Goal: Transaction & Acquisition: Subscribe to service/newsletter

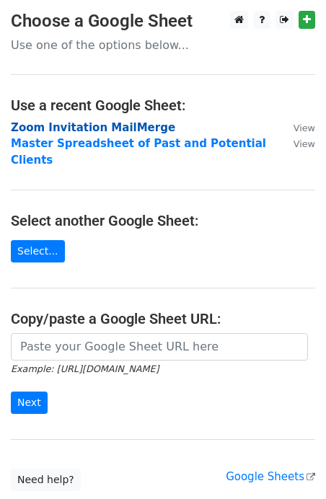
click at [90, 128] on strong "Zoom Invitation MailMerge" at bounding box center [93, 127] width 164 height 13
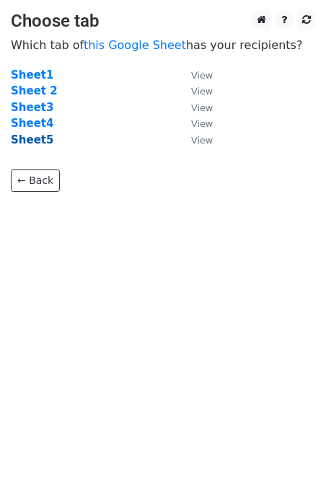
click at [36, 141] on strong "Sheet5" at bounding box center [32, 139] width 43 height 13
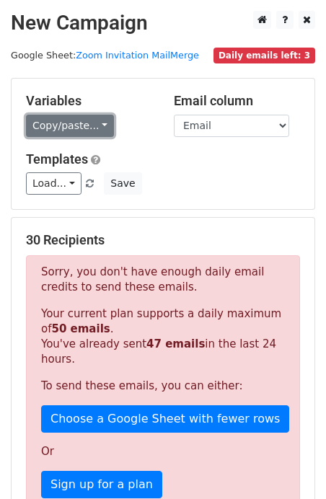
click at [92, 127] on link "Copy/paste..." at bounding box center [70, 126] width 88 height 22
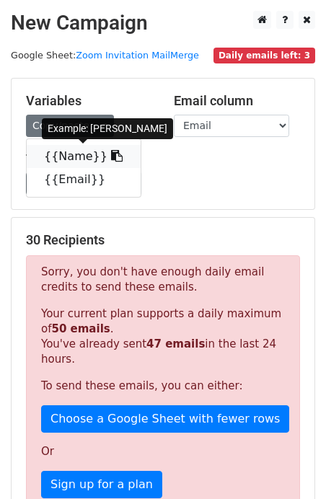
click at [57, 159] on link "{{Name}}" at bounding box center [84, 156] width 114 height 23
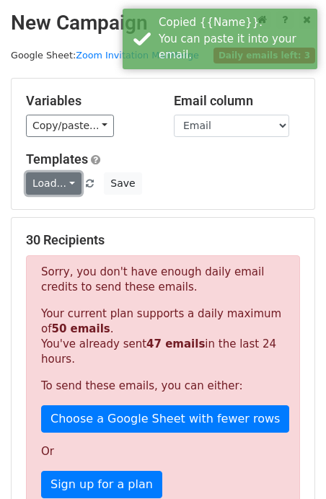
click at [63, 177] on link "Load..." at bounding box center [53, 183] width 55 height 22
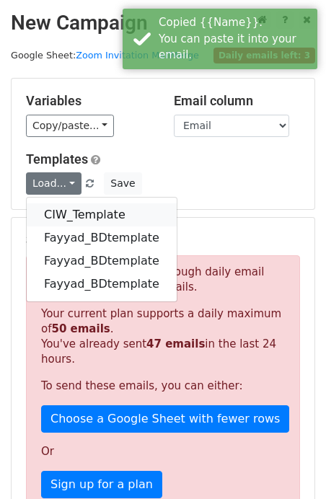
click at [67, 215] on link "CIW_Template" at bounding box center [102, 214] width 150 height 23
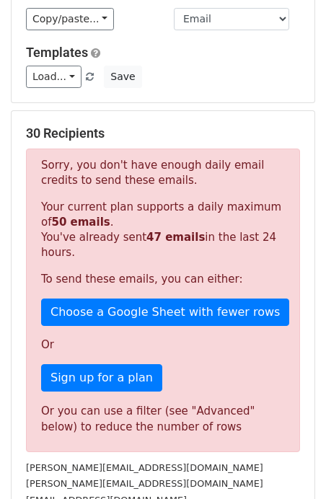
scroll to position [123, 0]
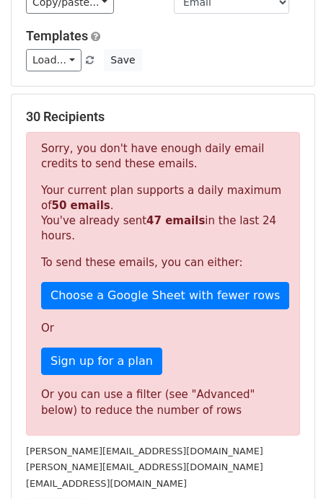
click at [81, 213] on p "Your current plan supports a daily maximum of 50 emails . You've already sent 4…" at bounding box center [163, 213] width 244 height 61
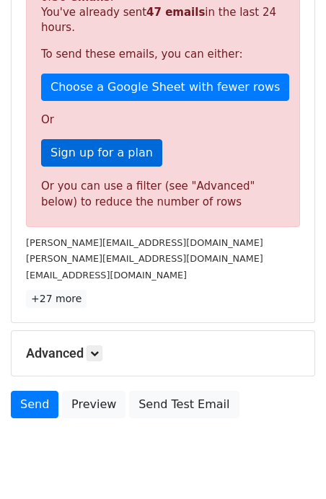
scroll to position [372, 0]
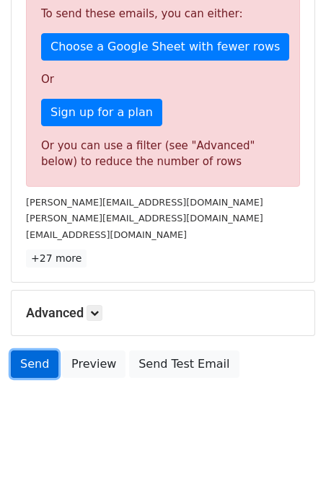
click at [27, 360] on link "Send" at bounding box center [35, 363] width 48 height 27
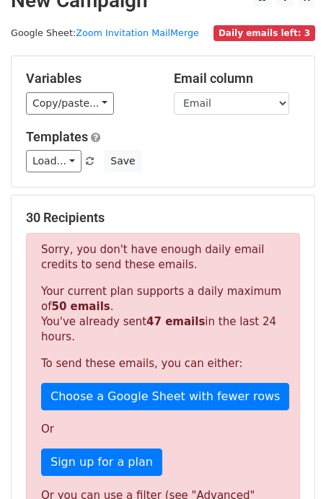
scroll to position [0, 0]
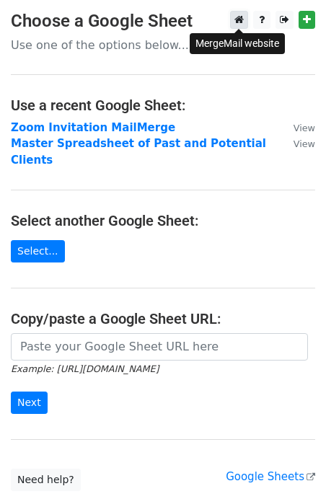
click at [244, 22] on icon at bounding box center [238, 19] width 9 height 10
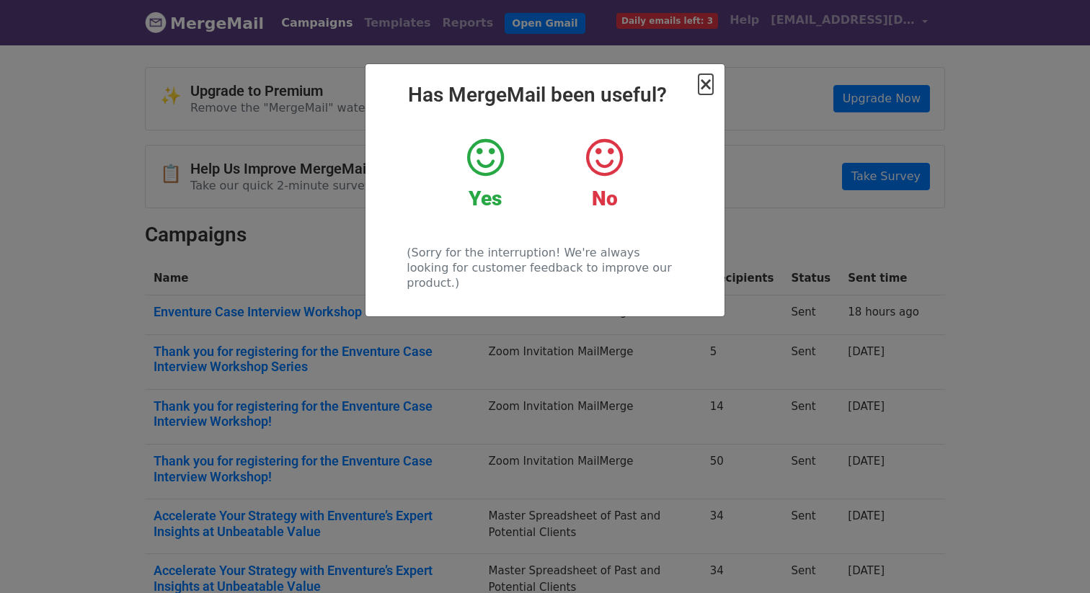
click at [707, 89] on span "×" at bounding box center [705, 84] width 14 height 20
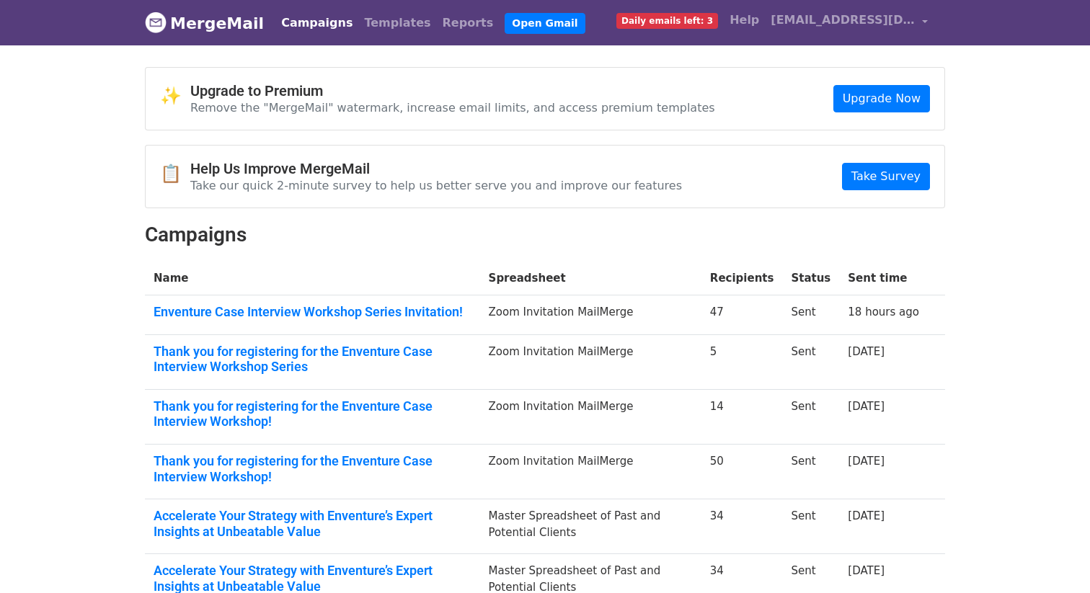
click at [709, 27] on span "Daily emails left: 3" at bounding box center [667, 21] width 102 height 16
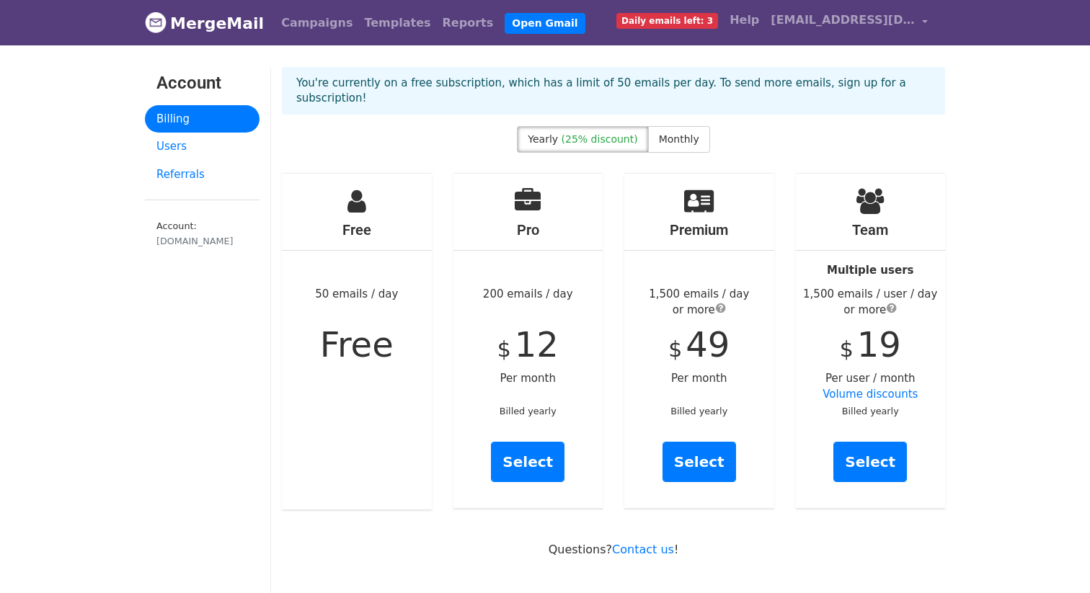
click at [706, 21] on span "Daily emails left: 3" at bounding box center [667, 21] width 102 height 16
click at [716, 25] on span "Daily emails left: 3" at bounding box center [667, 21] width 102 height 16
click at [678, 133] on span "Monthly" at bounding box center [679, 139] width 40 height 12
click at [512, 446] on link "Select" at bounding box center [528, 462] width 74 height 40
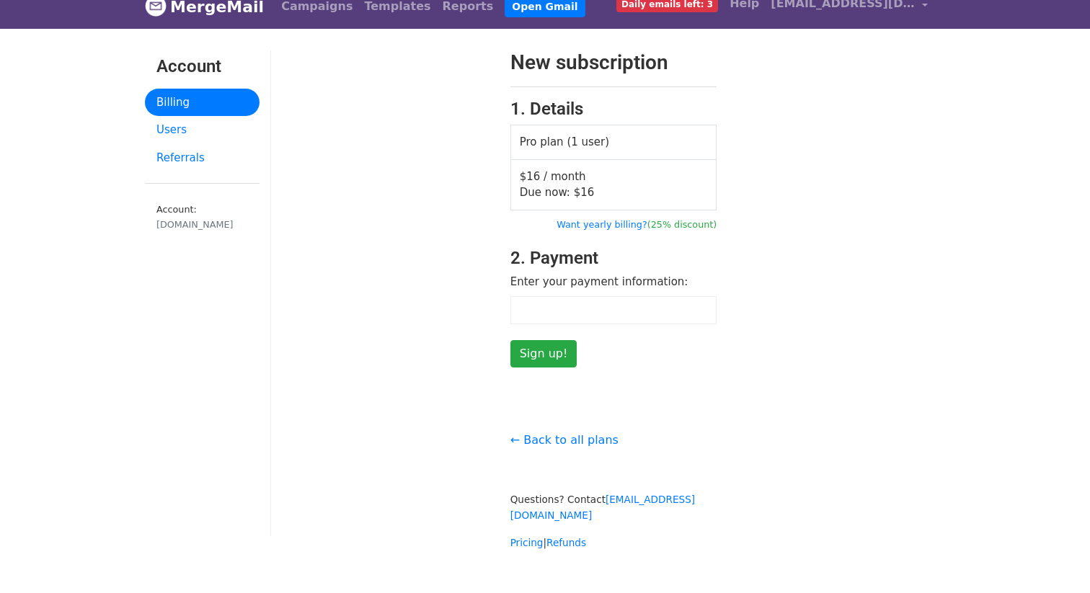
scroll to position [25, 0]
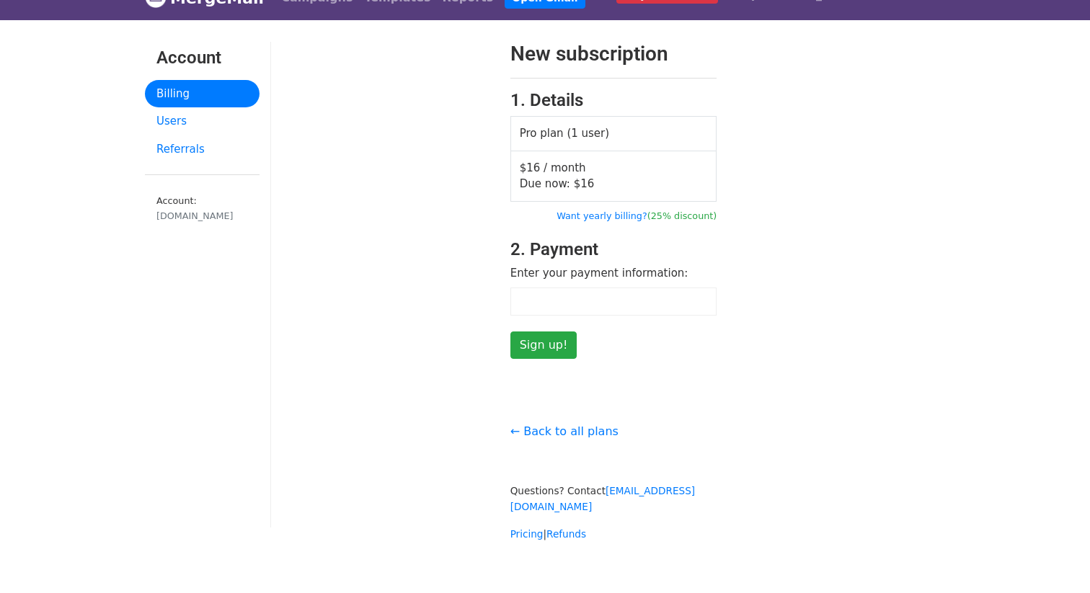
click at [643, 378] on div "New subscription 1. Details Pro plan (1 user) $16 / month Due now: $ 16 Want ye…" at bounding box center [613, 292] width 685 height 500
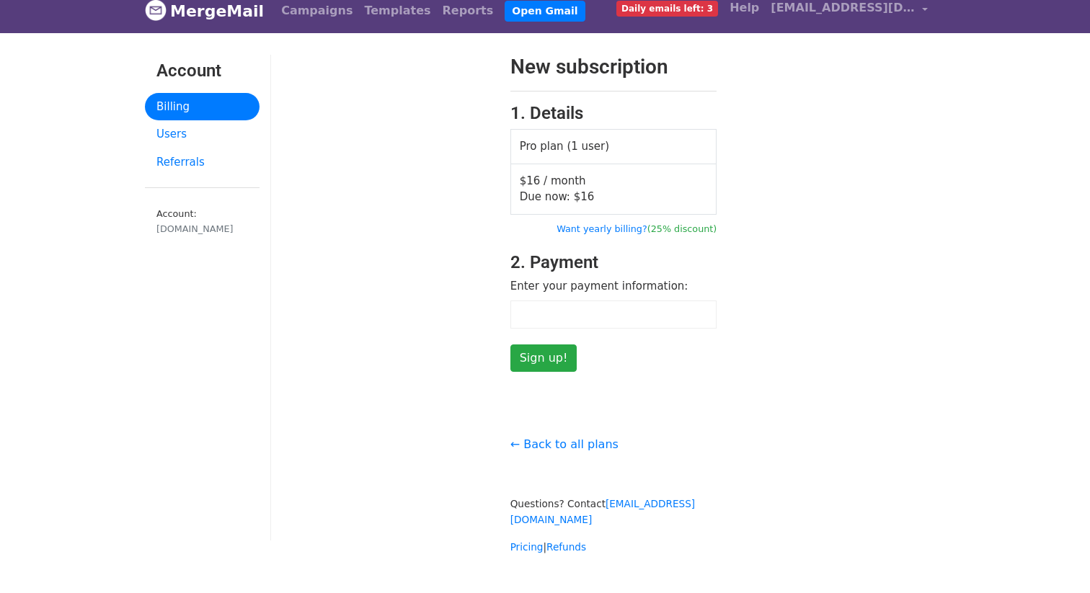
scroll to position [0, 0]
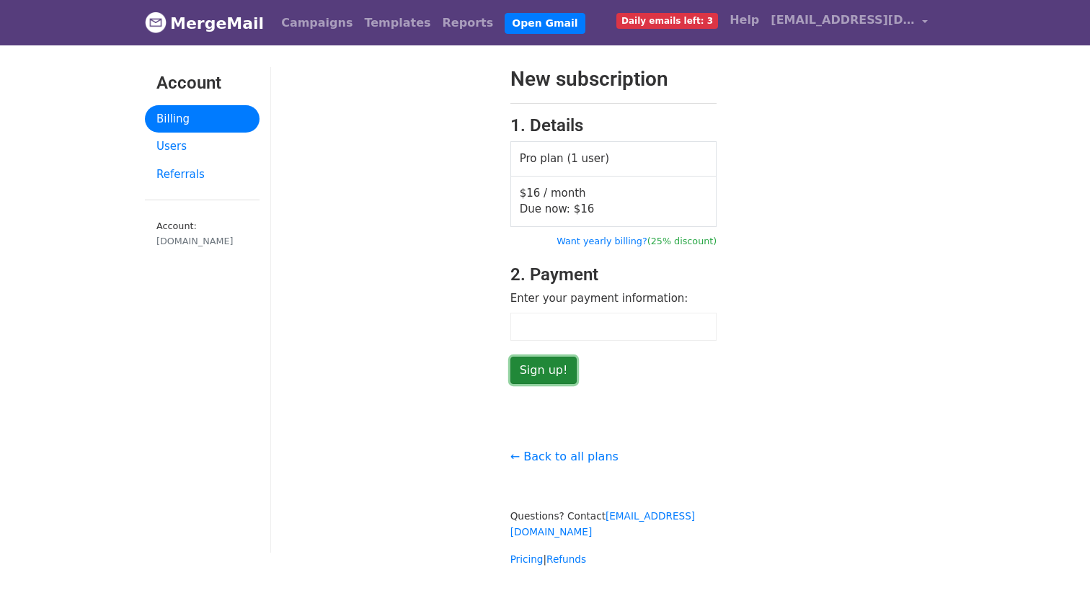
click at [541, 374] on input "Sign up!" at bounding box center [543, 370] width 67 height 27
